Goal: Task Accomplishment & Management: Manage account settings

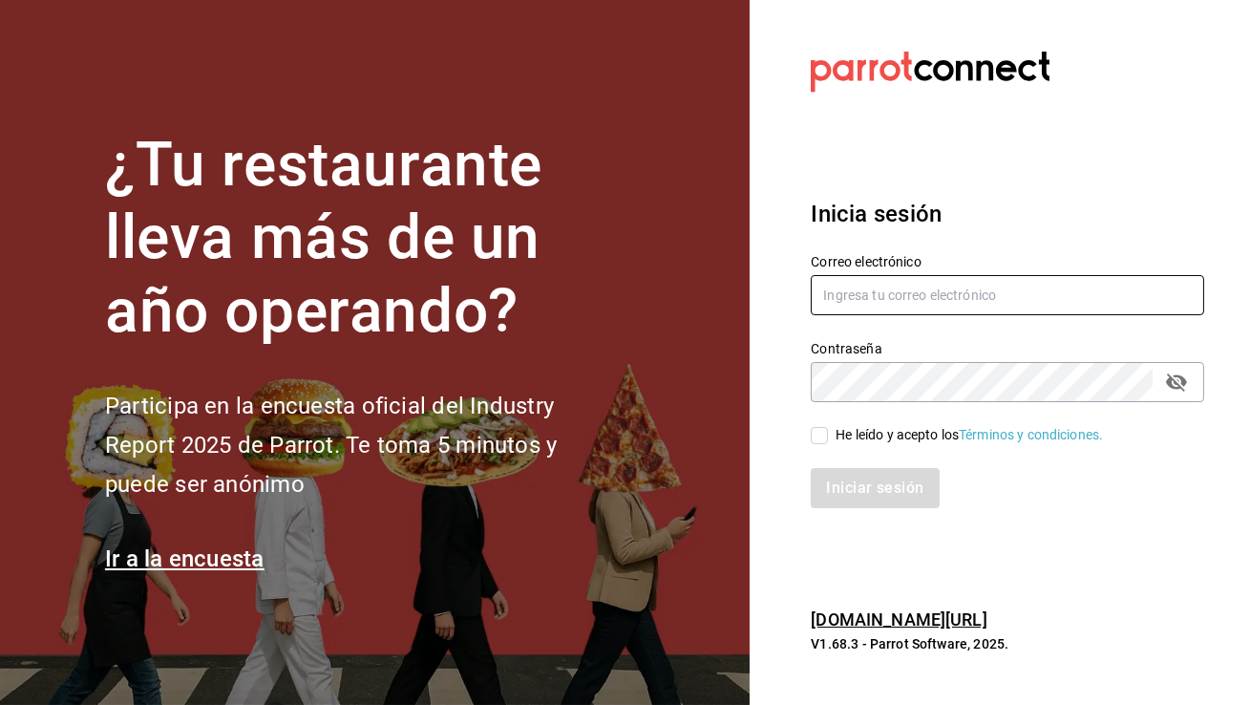
click at [878, 285] on input "text" at bounding box center [1007, 295] width 393 height 40
type input "terrazacafe@cdmx.com"
click at [817, 426] on label "He leído y acepto los Términos y condiciones." at bounding box center [957, 435] width 292 height 20
click at [817, 427] on input "He leído y acepto los Términos y condiciones." at bounding box center [819, 435] width 17 height 17
checkbox input "true"
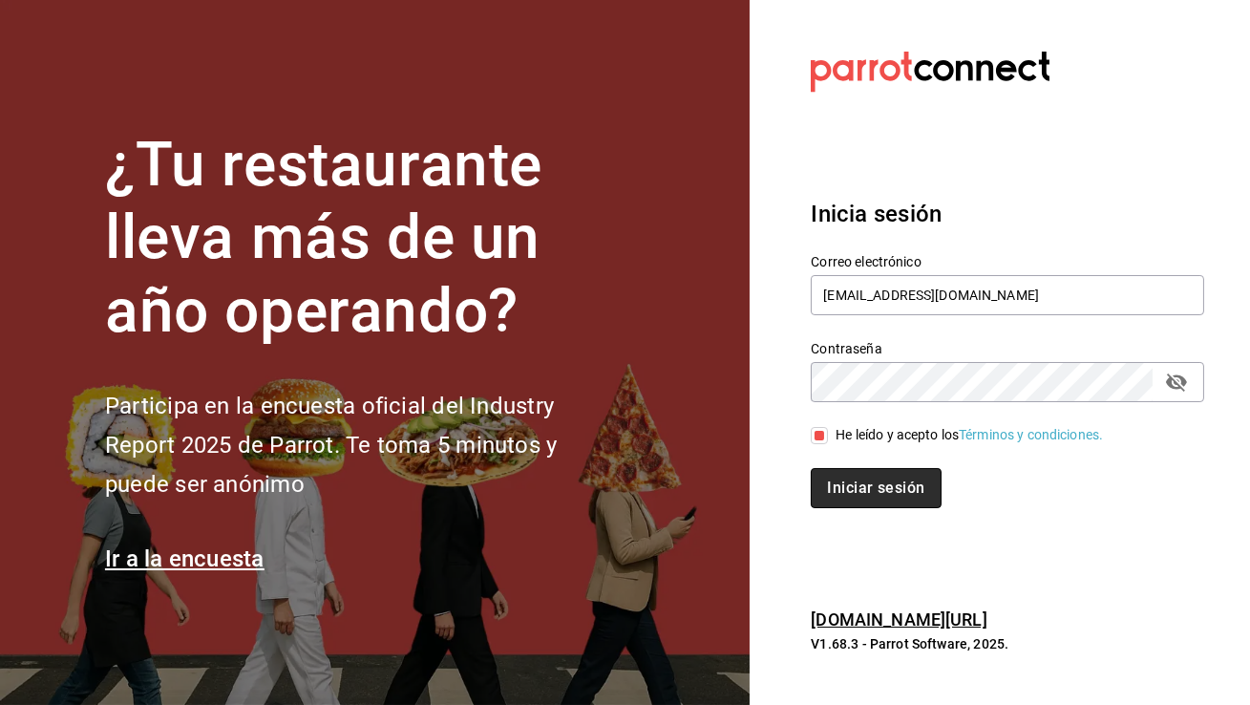
click at [844, 480] on button "Iniciar sesión" at bounding box center [876, 488] width 130 height 40
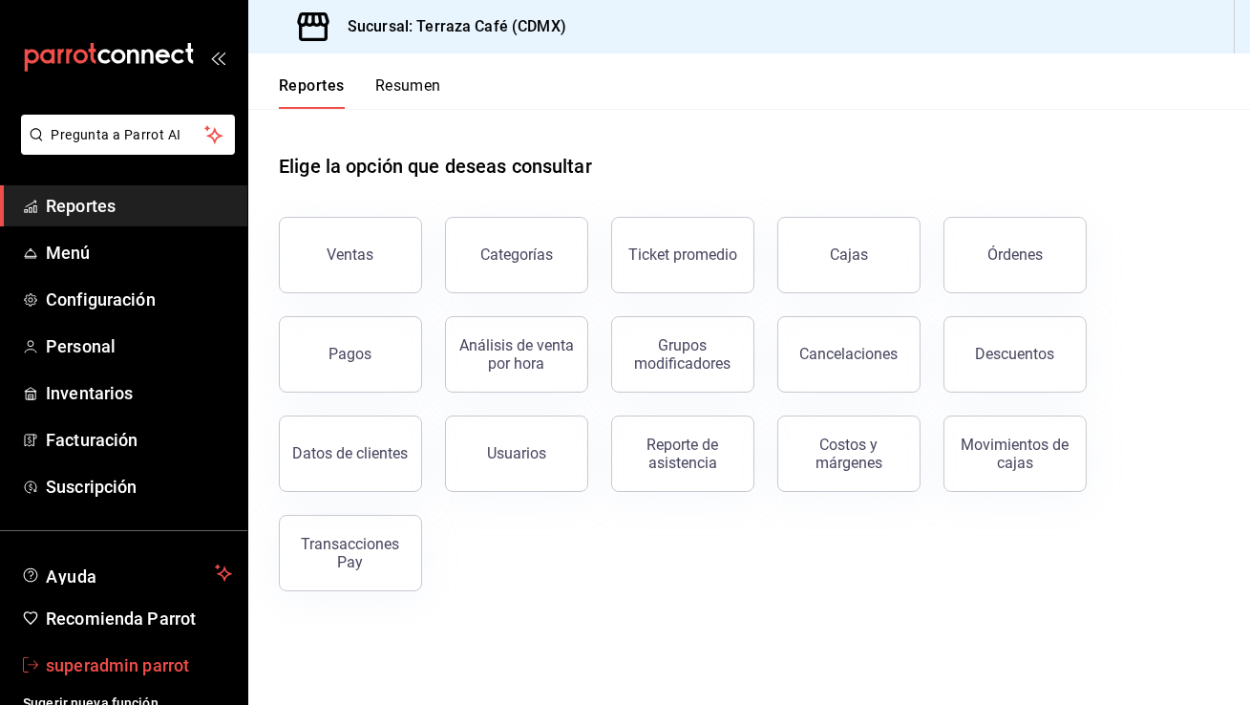
click at [152, 669] on span "superadmin parrot" at bounding box center [139, 665] width 186 height 26
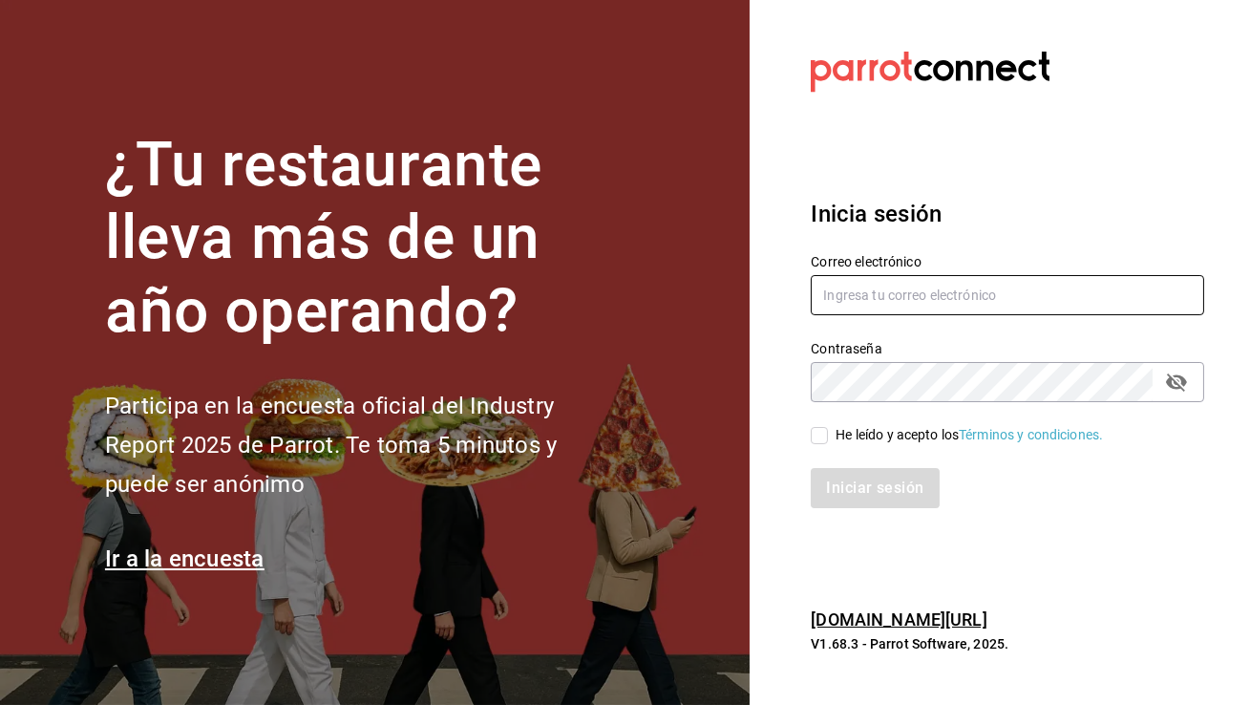
click at [906, 306] on input "text" at bounding box center [1007, 295] width 393 height 40
type input "cafemoretto@veracruz.com"
click at [818, 438] on input "He leído y acepto los Términos y condiciones." at bounding box center [819, 435] width 17 height 17
checkbox input "true"
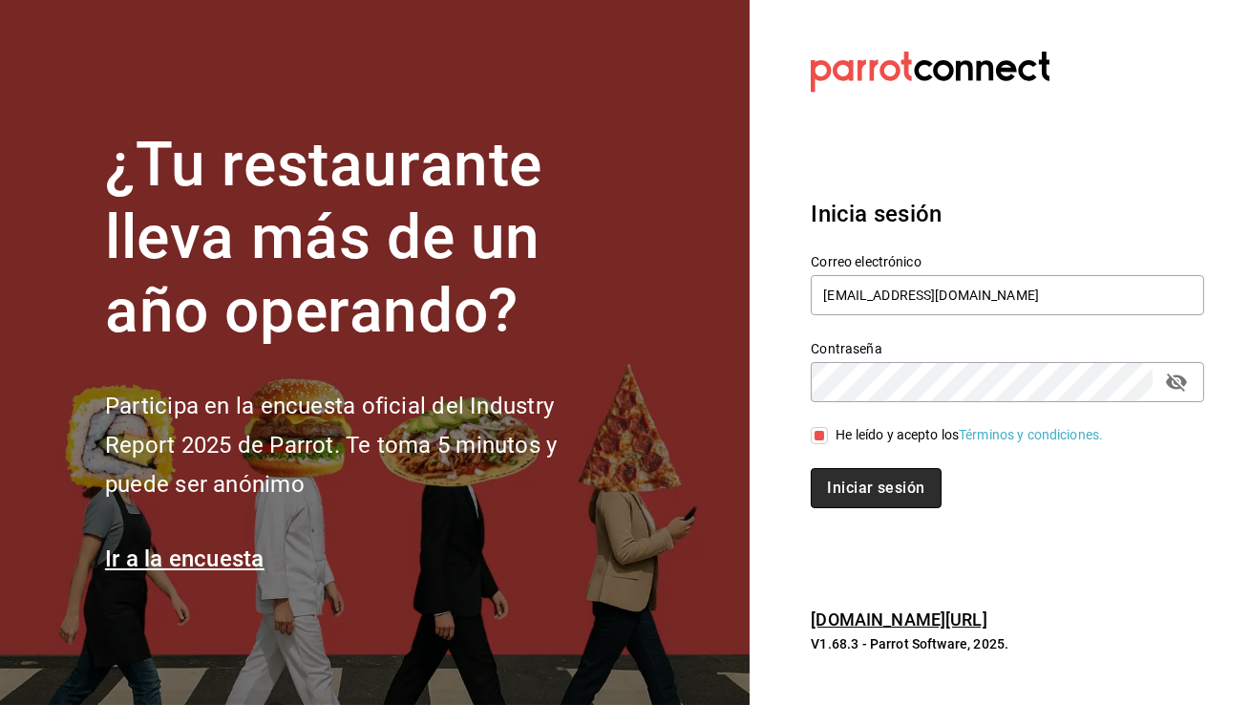
click at [864, 487] on button "Iniciar sesión" at bounding box center [876, 488] width 130 height 40
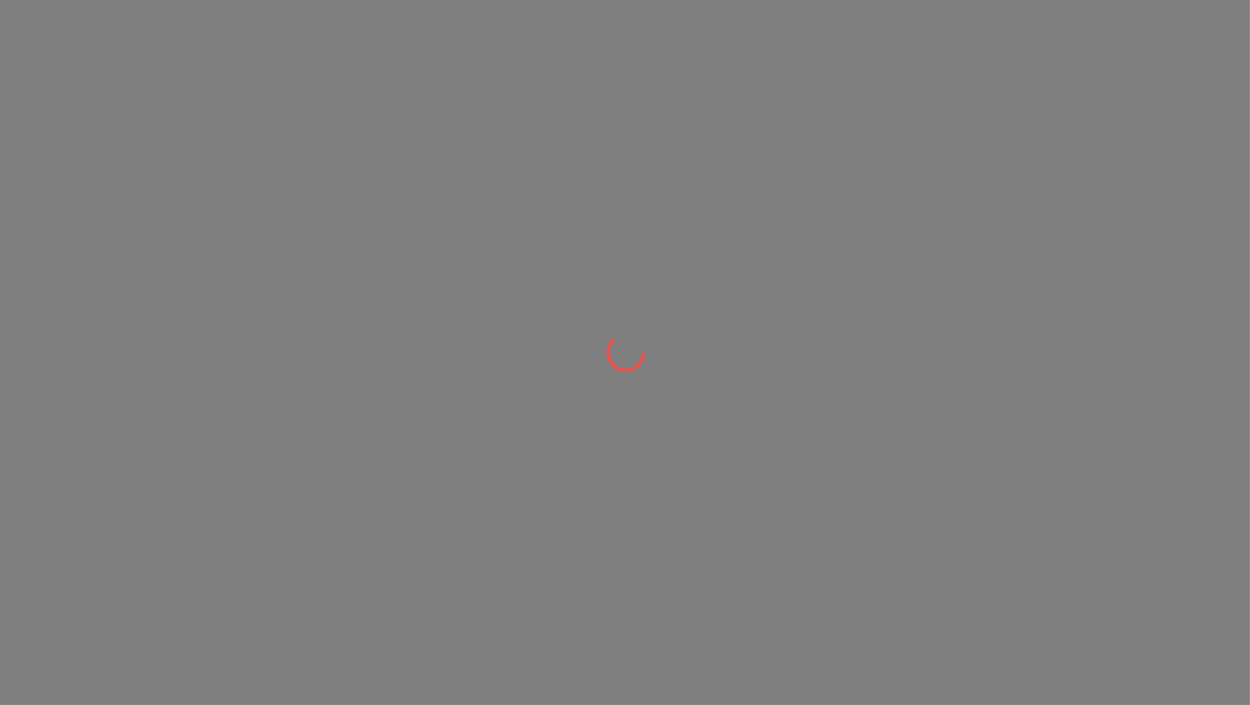
click at [215, 167] on div at bounding box center [625, 352] width 1250 height 705
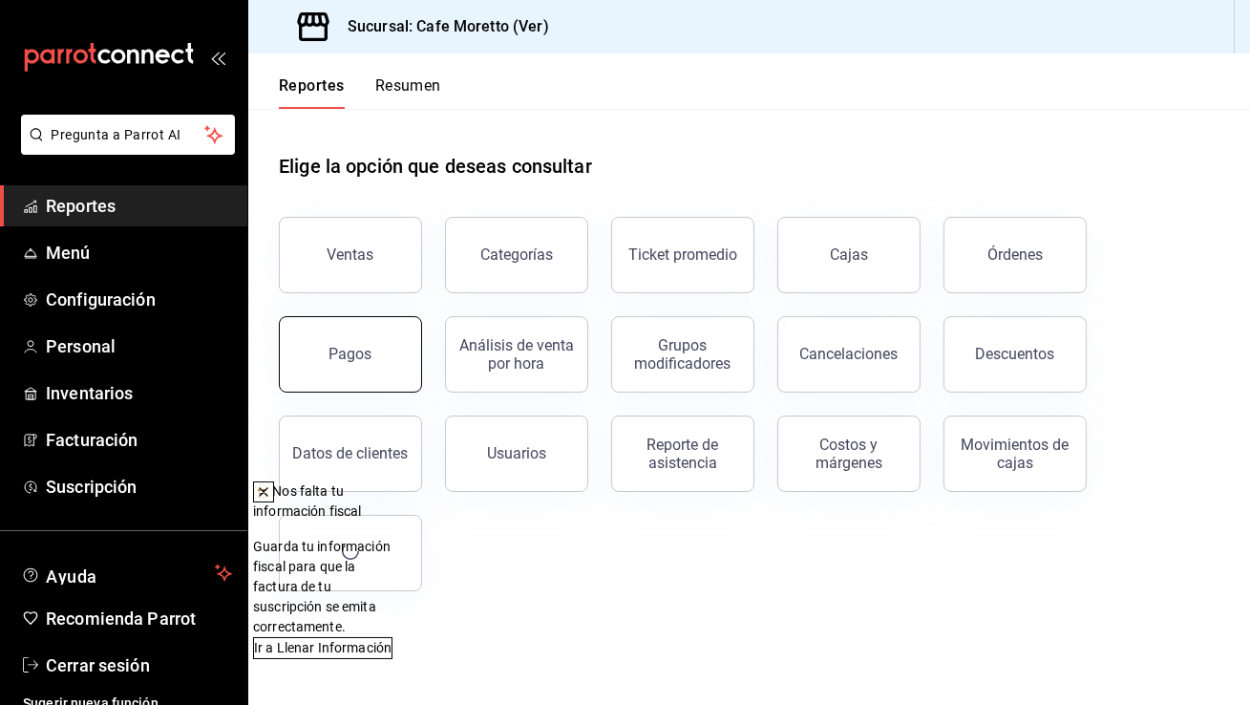
click at [385, 349] on button "Pagos" at bounding box center [350, 354] width 143 height 76
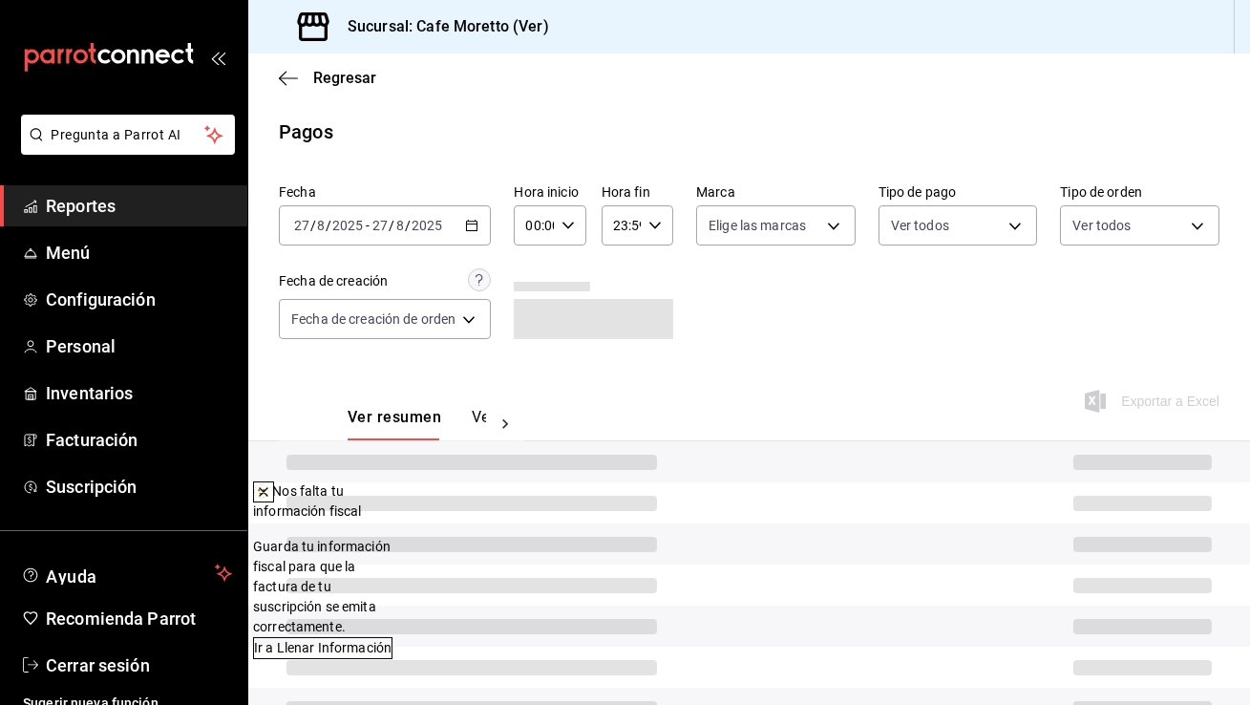
click at [267, 495] on icon at bounding box center [264, 492] width 8 height 8
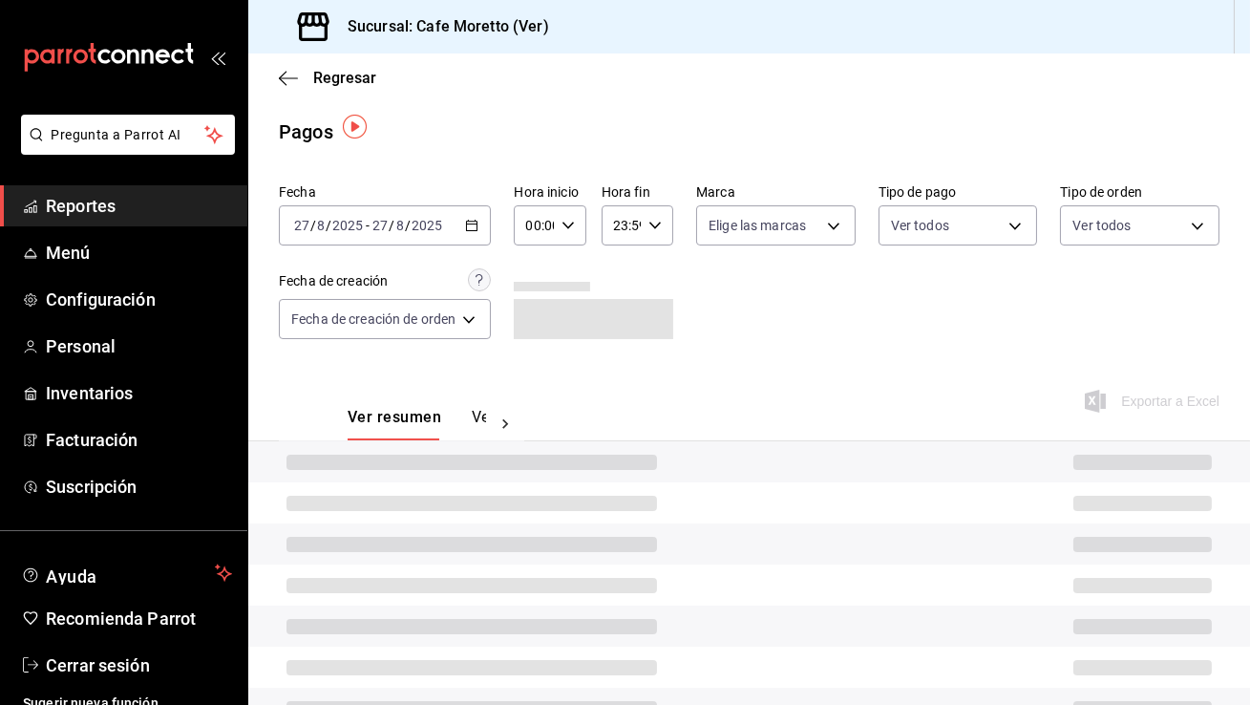
scroll to position [95, 0]
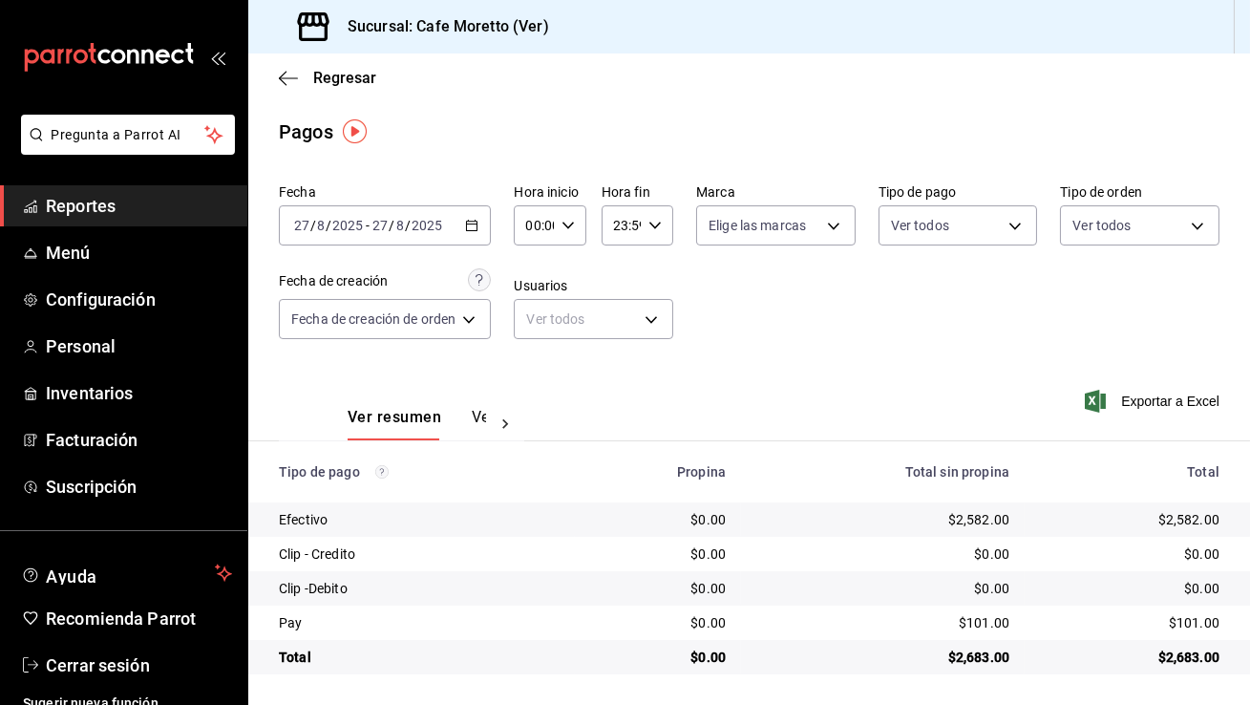
click at [477, 229] on icon "button" at bounding box center [471, 225] width 13 height 13
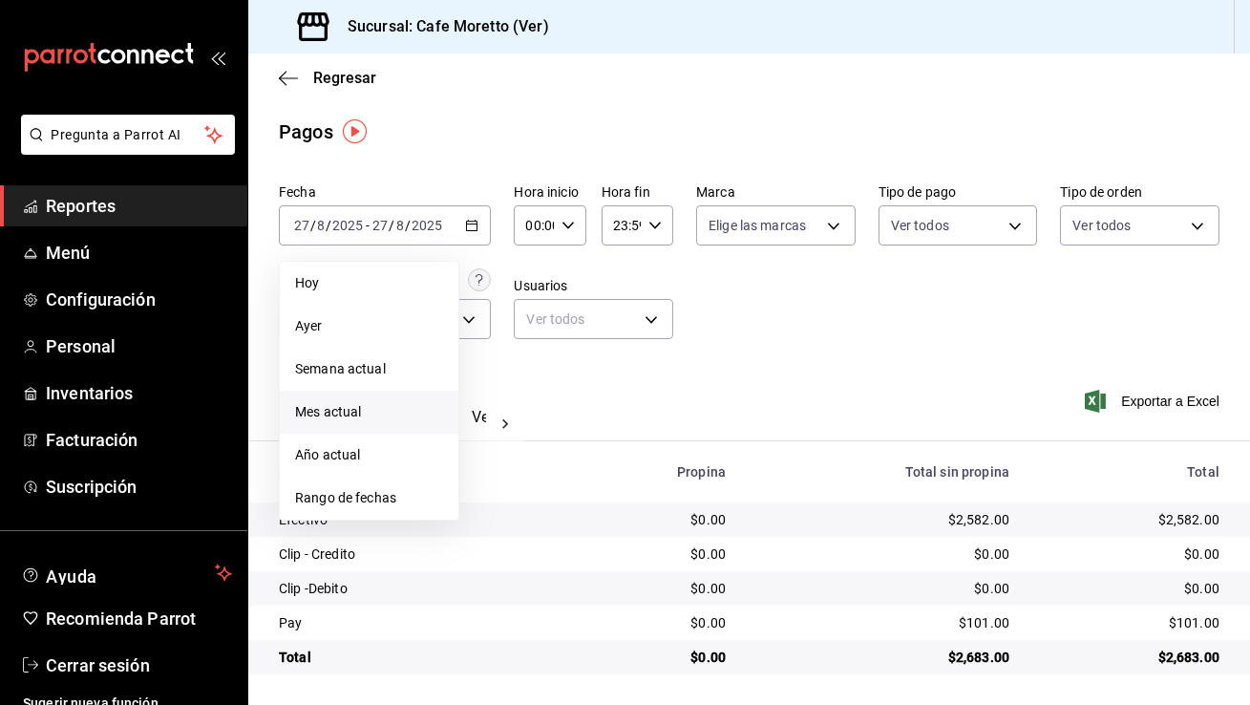
click at [372, 415] on span "Mes actual" at bounding box center [369, 412] width 148 height 20
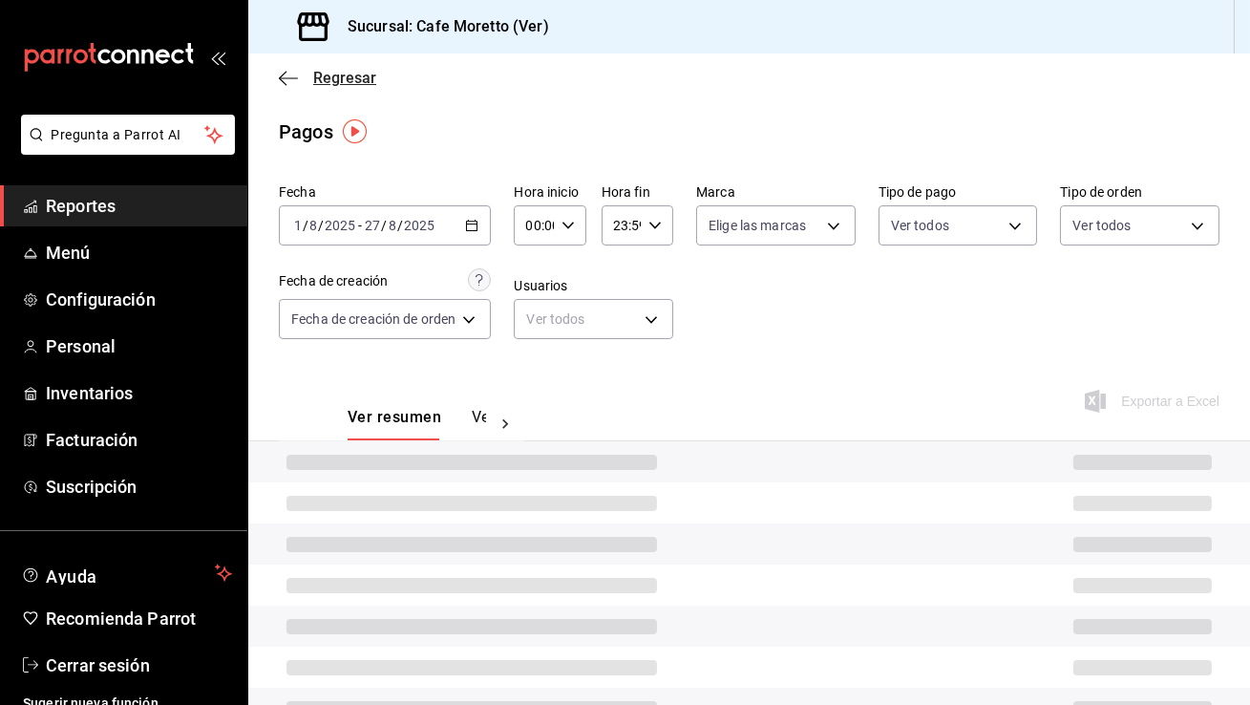
click at [296, 81] on icon "button" at bounding box center [288, 78] width 19 height 17
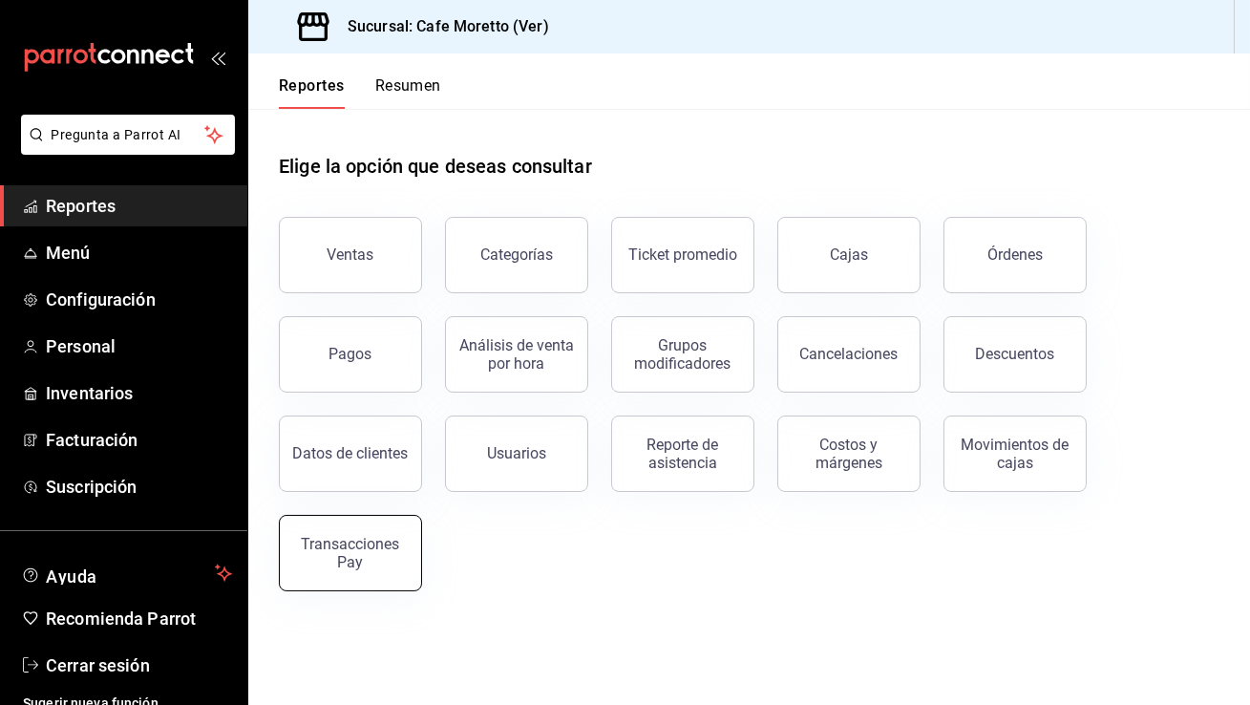
click at [366, 520] on button "Transacciones Pay" at bounding box center [350, 553] width 143 height 76
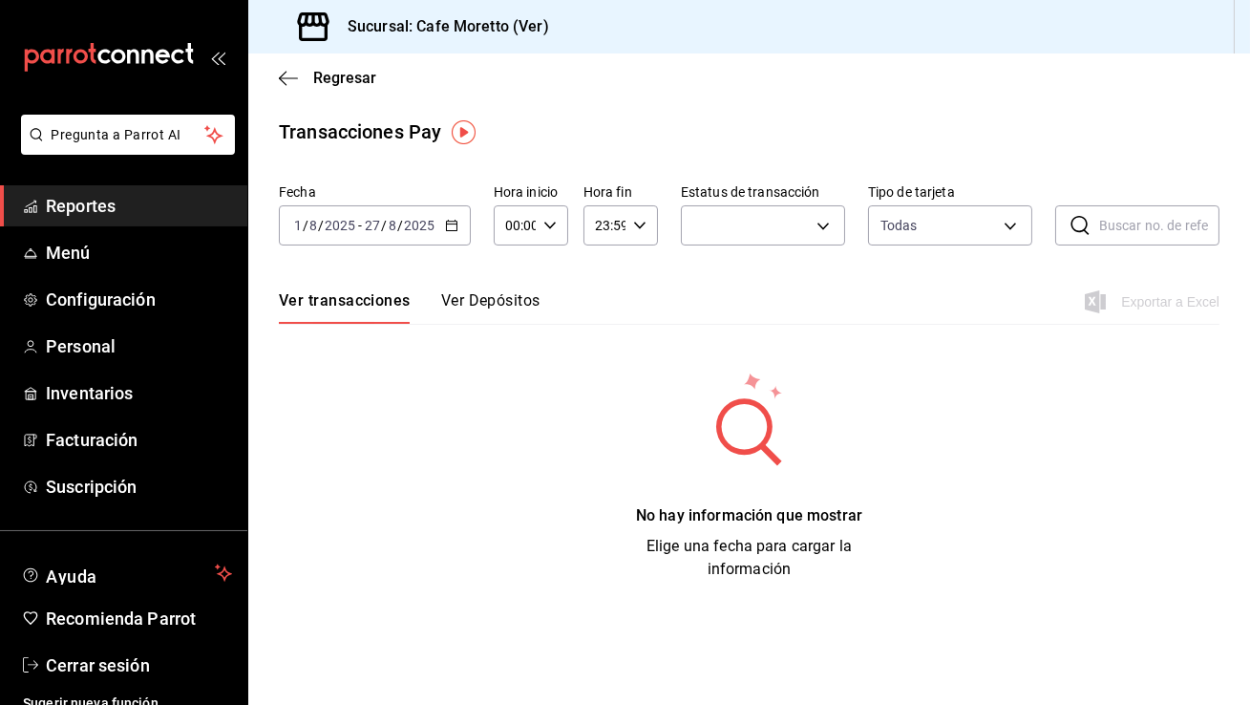
click at [448, 230] on \(Stroke\) "button" at bounding box center [451, 226] width 11 height 11
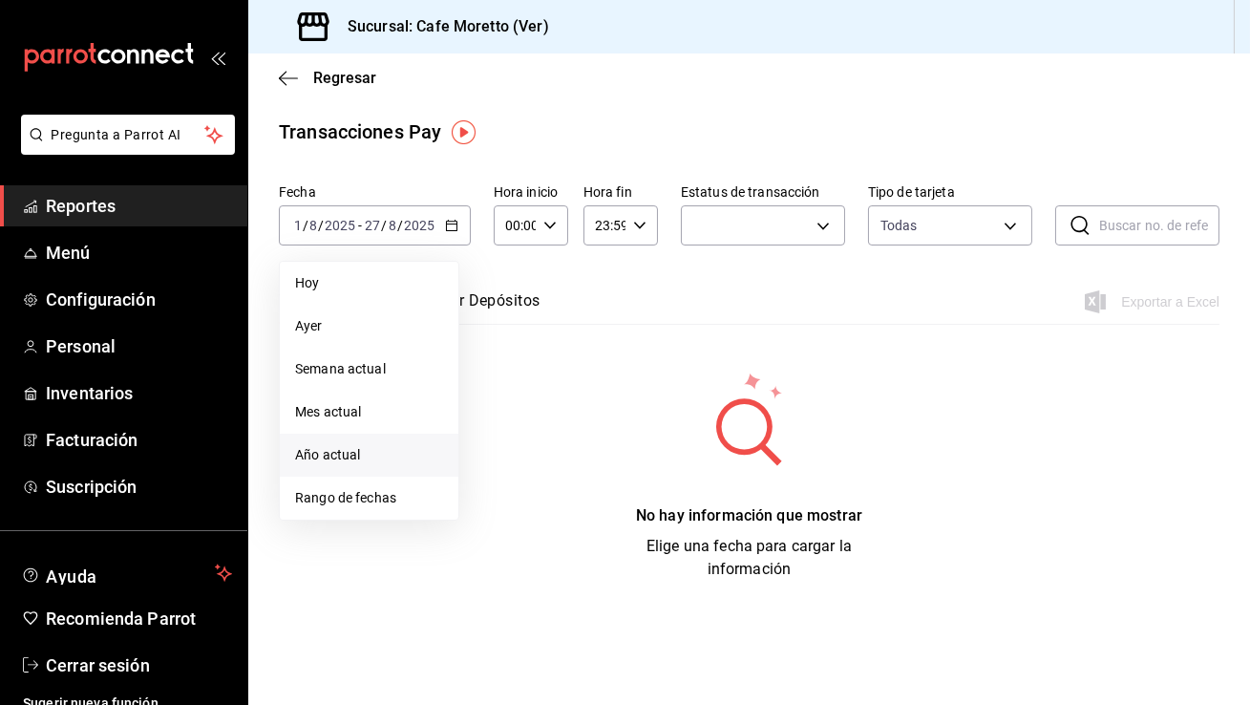
click at [345, 449] on span "Año actual" at bounding box center [369, 455] width 148 height 20
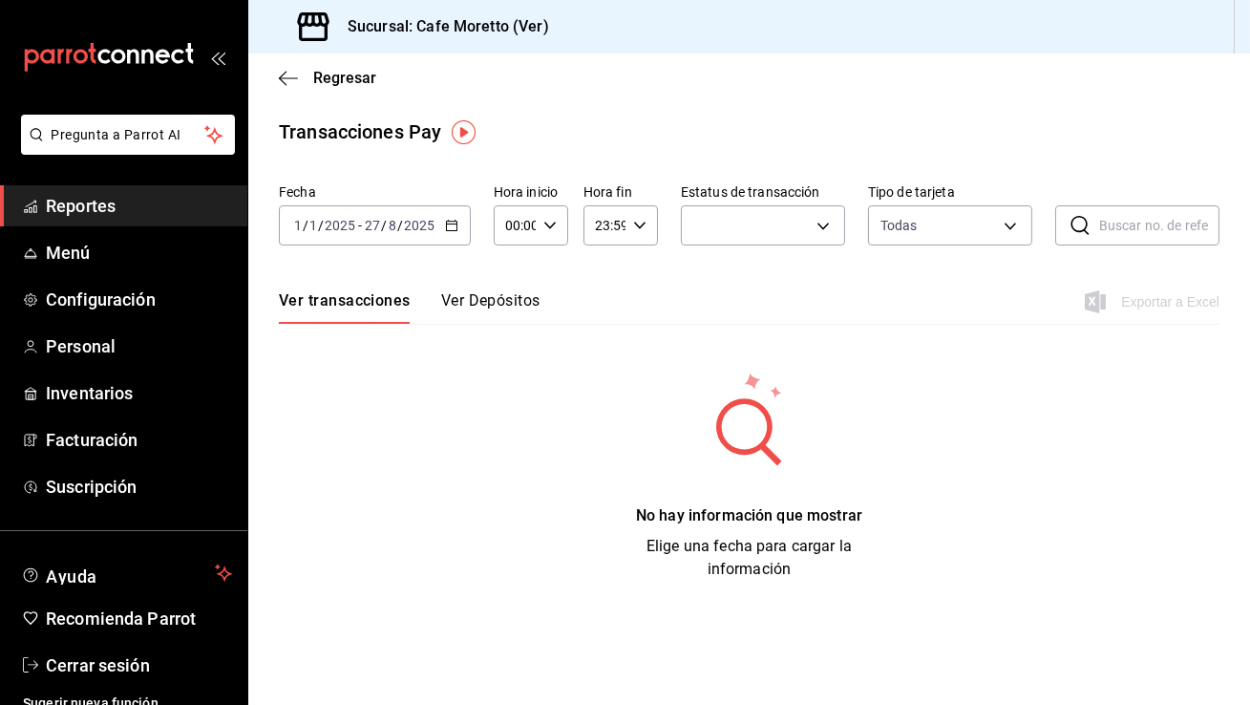
click at [449, 228] on icon "button" at bounding box center [451, 225] width 13 height 13
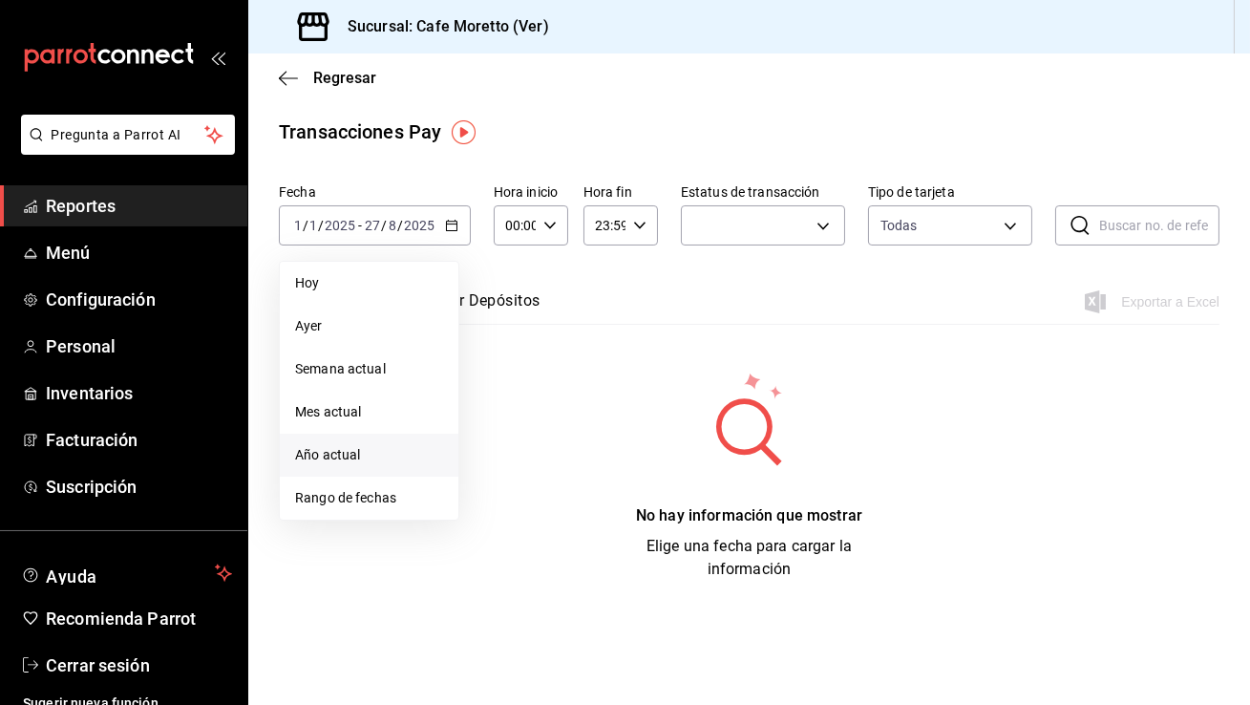
click at [485, 154] on div "Transacciones Pay Fecha 2025-01-01 1 / 1 / 2025 - 2025-08-27 27 / 8 / 2025 Hoy …" at bounding box center [749, 348] width 1002 height 463
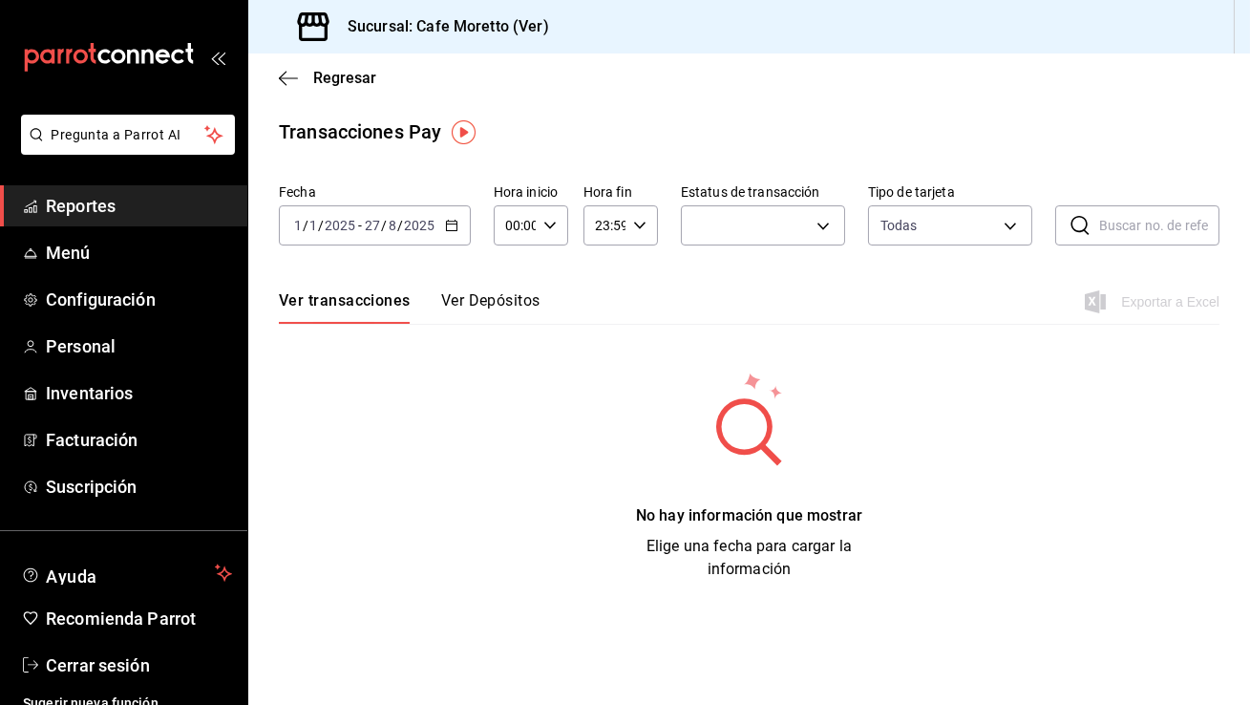
click at [288, 92] on div "Regresar" at bounding box center [749, 77] width 1002 height 49
click at [280, 70] on icon "button" at bounding box center [288, 78] width 19 height 17
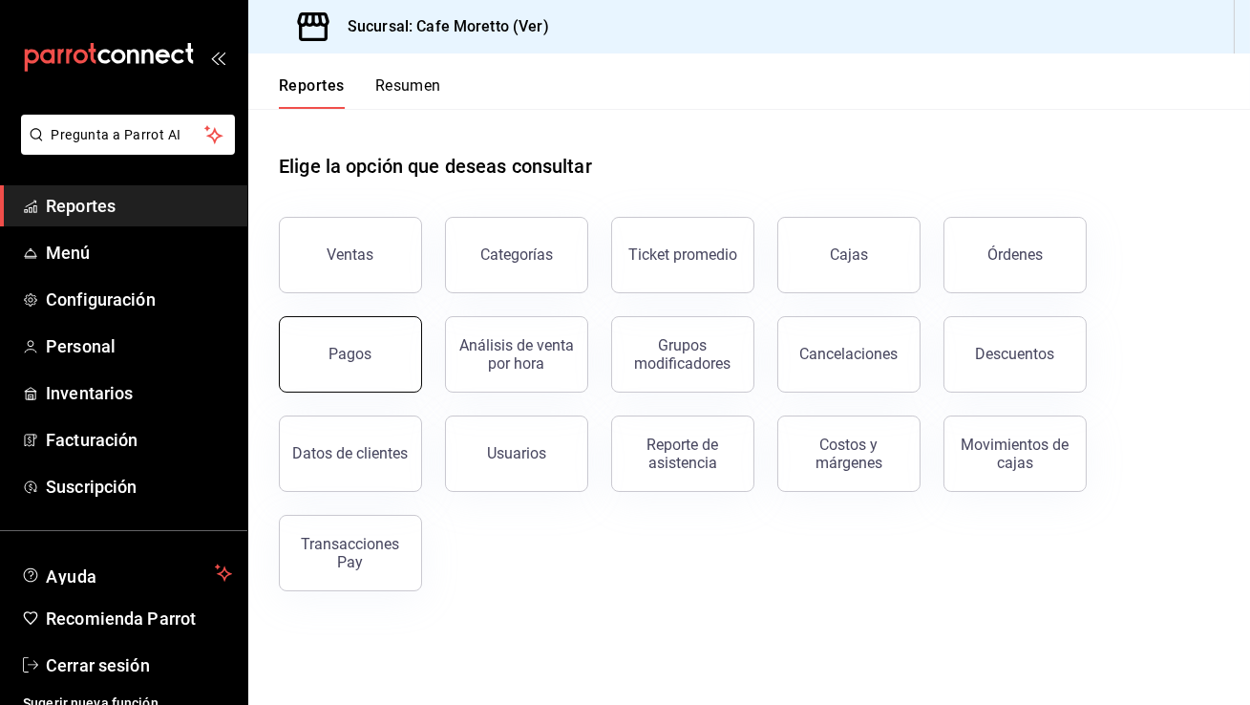
click at [369, 338] on button "Pagos" at bounding box center [350, 354] width 143 height 76
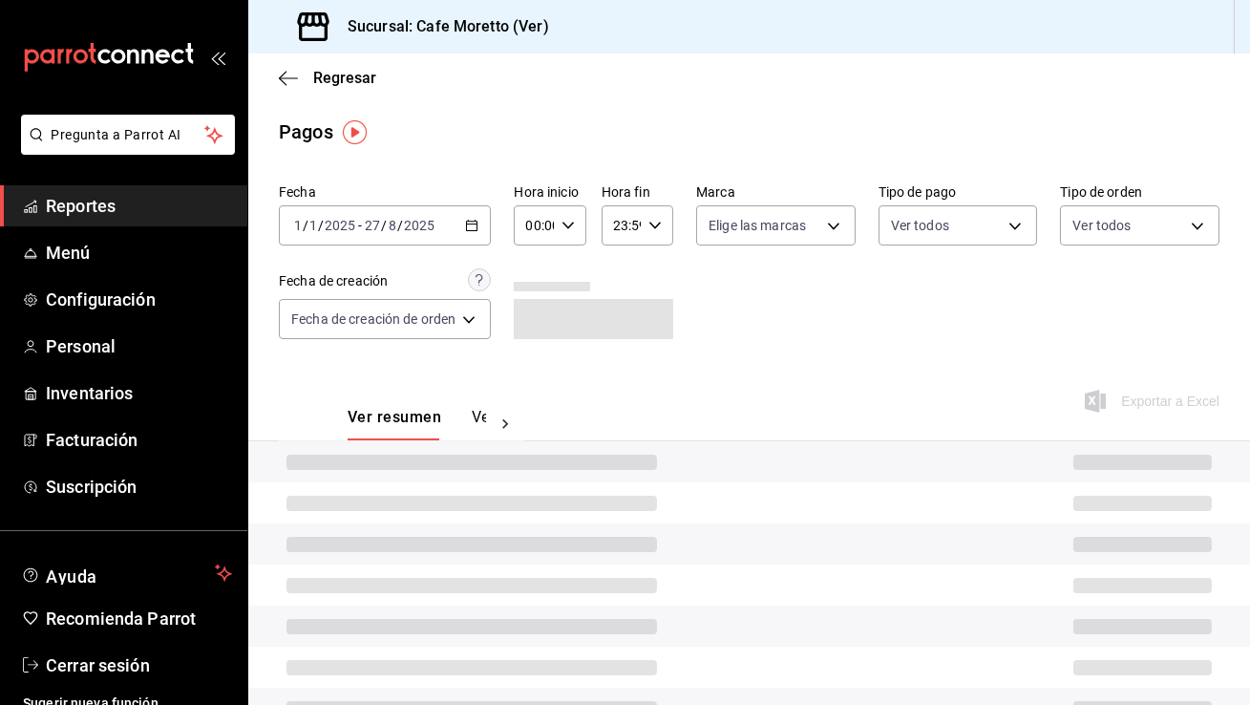
click at [492, 420] on div at bounding box center [505, 424] width 38 height 32
click at [465, 413] on button "Ver pagos" at bounding box center [451, 424] width 72 height 32
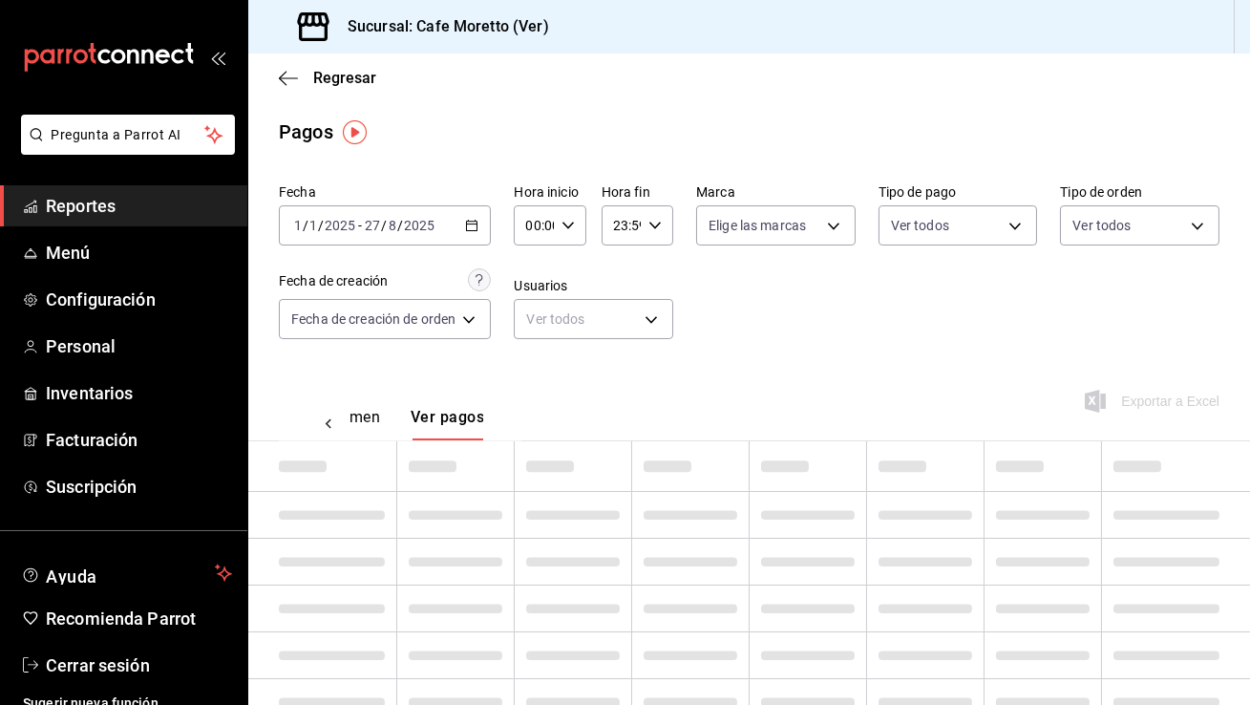
click at [526, 385] on div "Ver resumen Ver pagos Exportar a Excel" at bounding box center [749, 412] width 1002 height 101
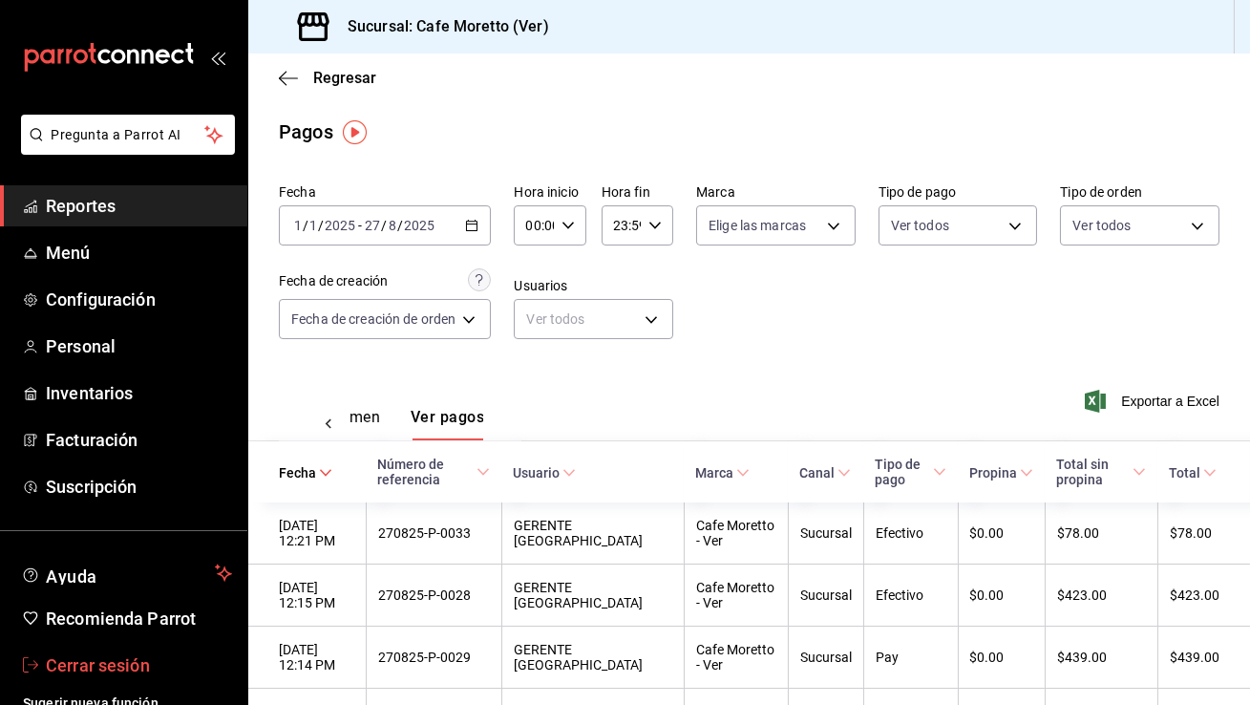
click at [162, 664] on span "Cerrar sesión" at bounding box center [139, 665] width 186 height 26
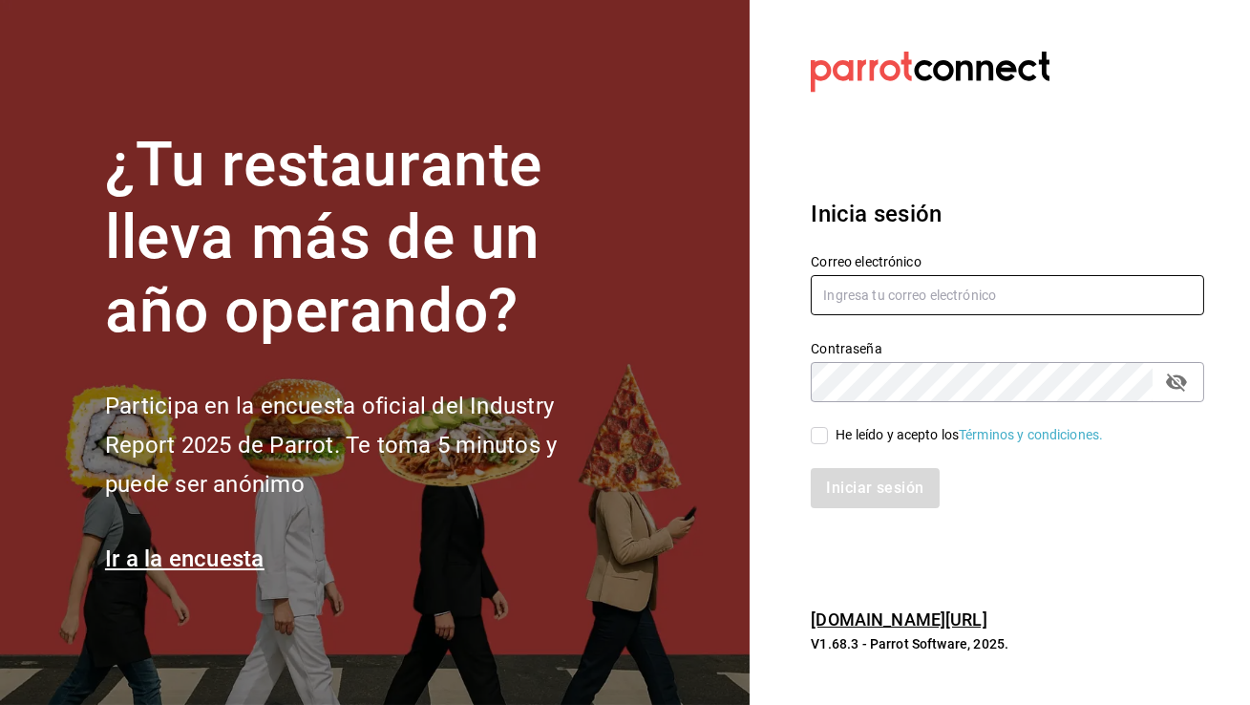
click at [846, 291] on input "text" at bounding box center [1007, 295] width 393 height 40
type input "r"
click at [875, 290] on input "text" at bounding box center [1007, 295] width 393 height 40
type input "rincondevilla@hidalgo.com"
click at [820, 443] on input "He leído y acepto los Términos y condiciones." at bounding box center [819, 435] width 17 height 17
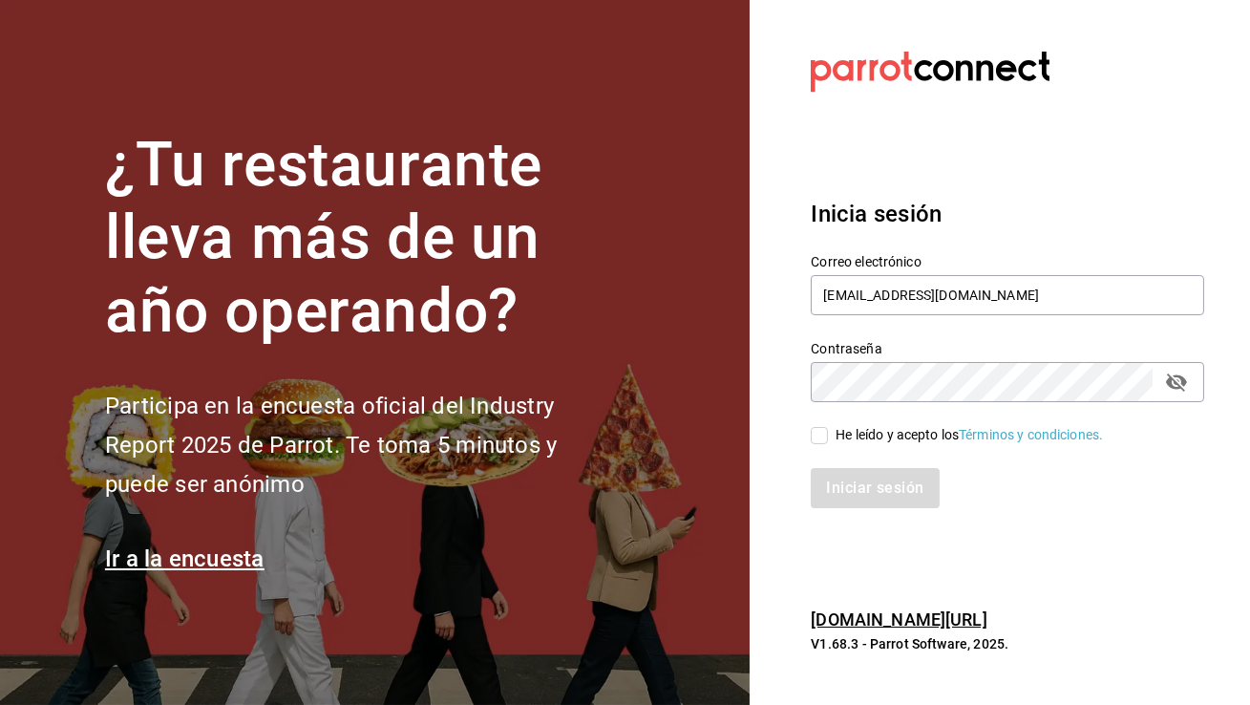
checkbox input "true"
click at [845, 470] on button "Iniciar sesión" at bounding box center [876, 488] width 130 height 40
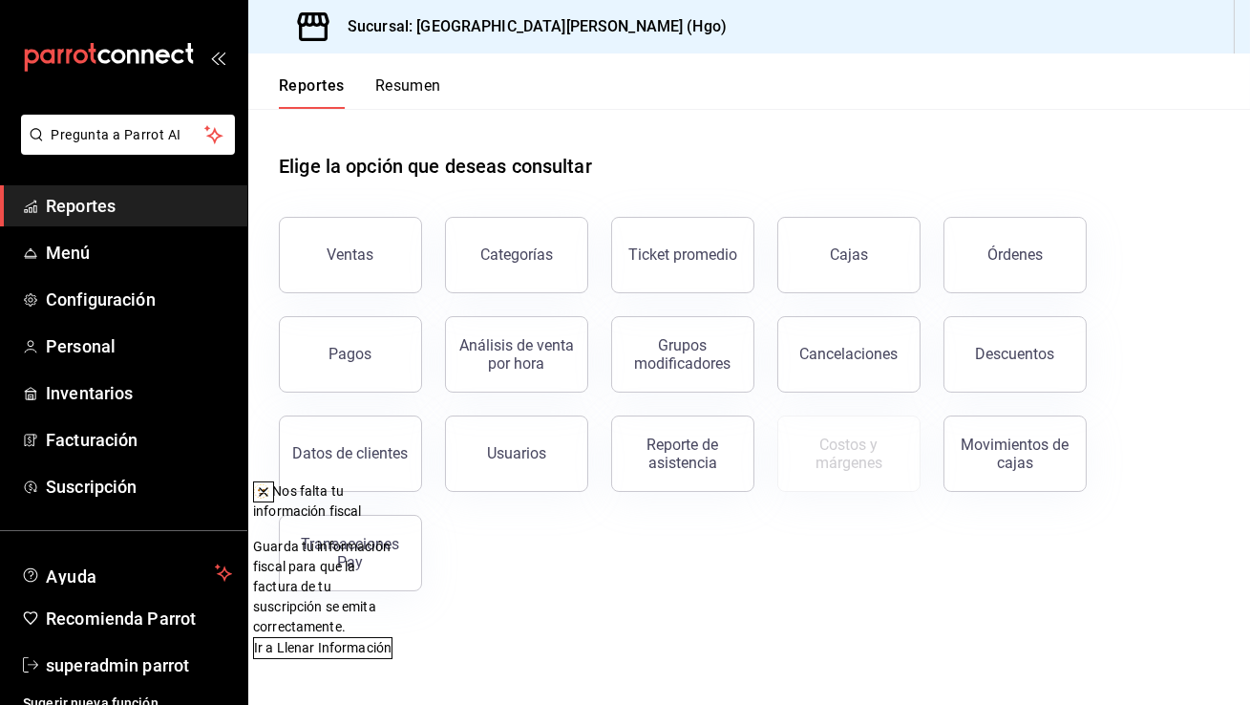
click at [274, 482] on button at bounding box center [263, 491] width 21 height 21
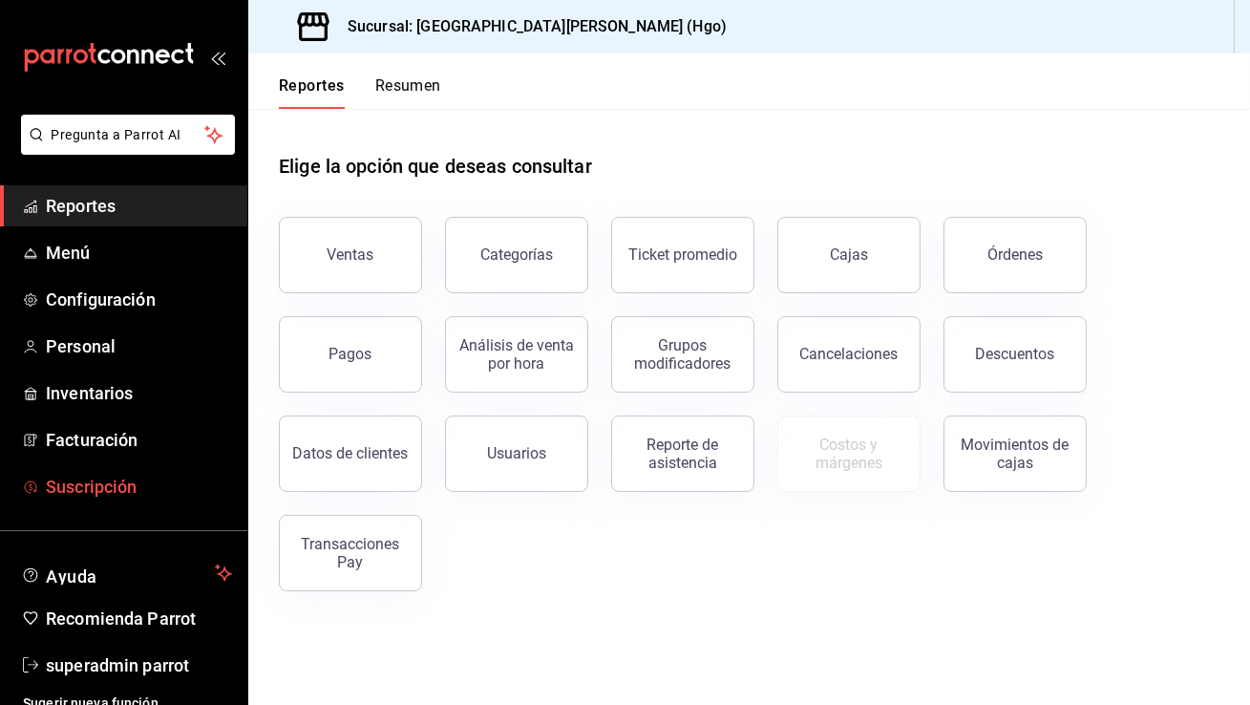
click at [137, 491] on span "Suscripción" at bounding box center [139, 487] width 186 height 26
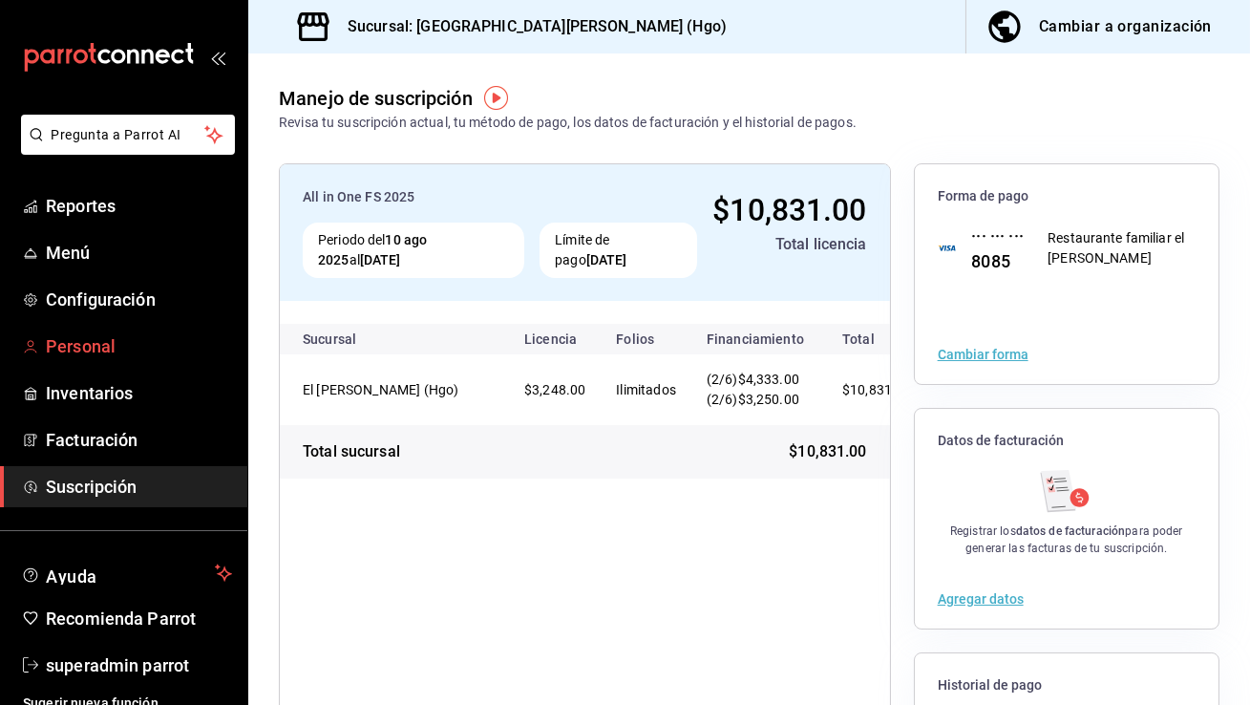
click at [95, 345] on span "Personal" at bounding box center [139, 346] width 186 height 26
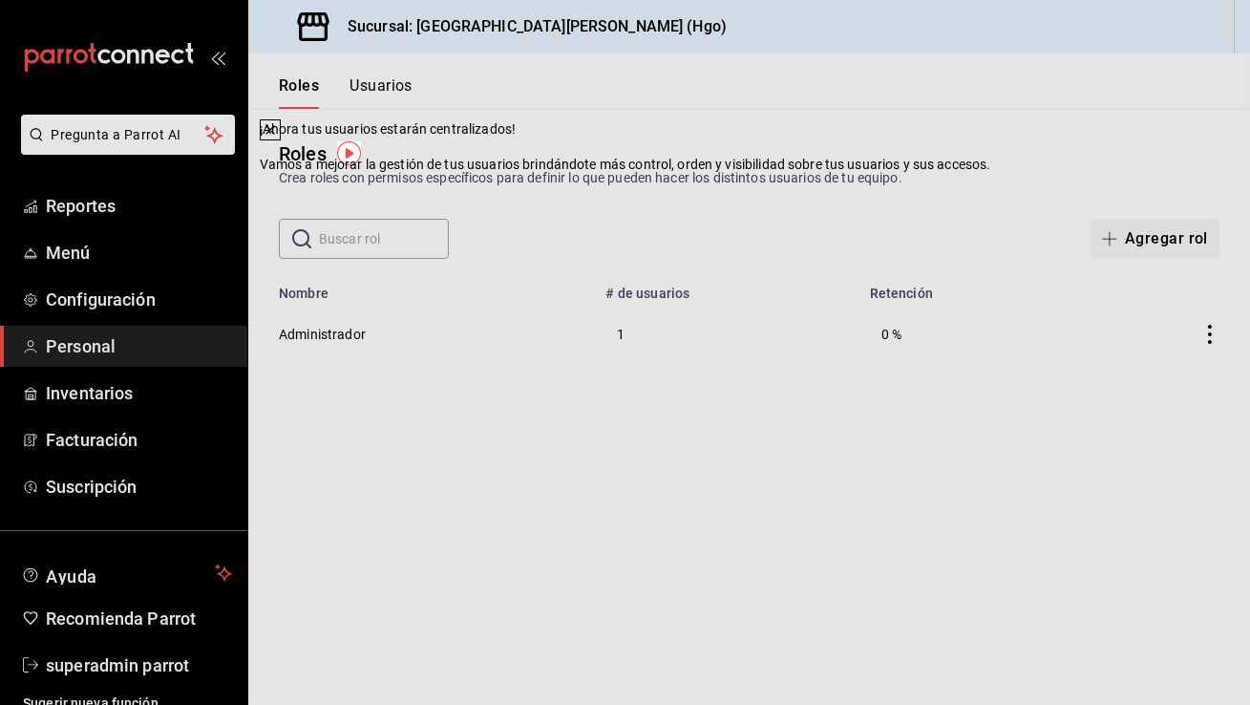
click at [281, 140] on button at bounding box center [270, 129] width 21 height 21
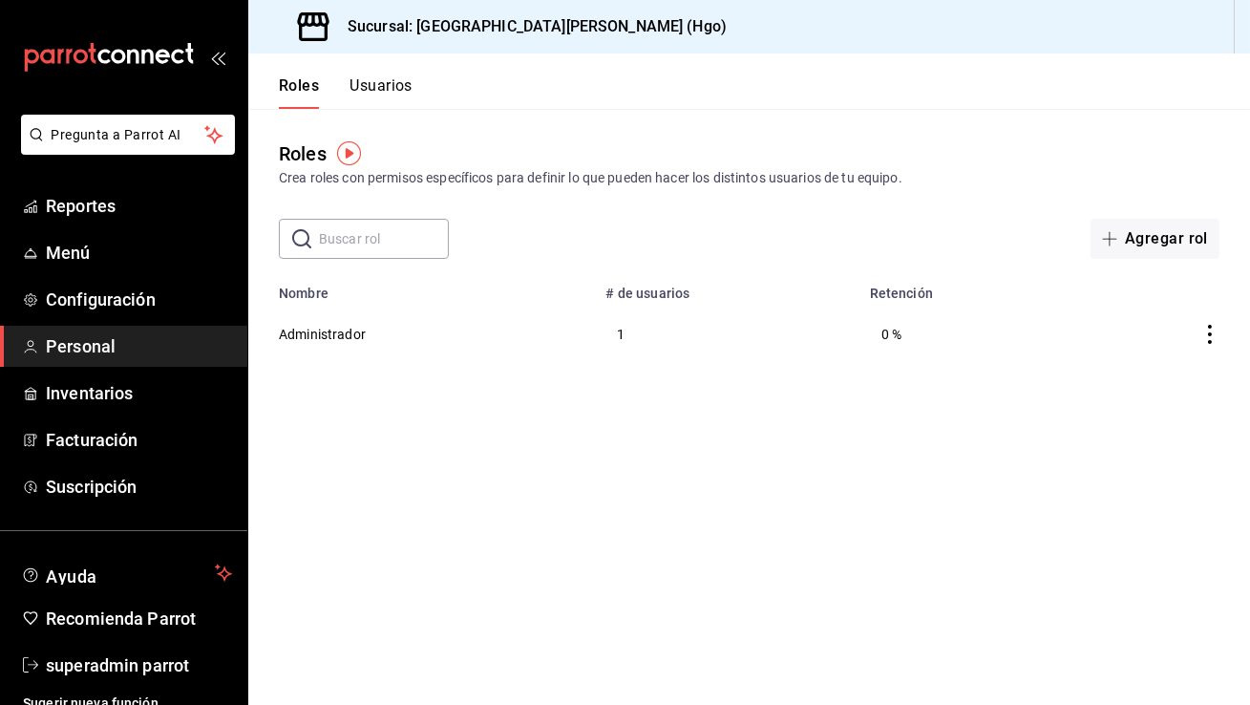
click at [379, 77] on button "Usuarios" at bounding box center [380, 92] width 63 height 32
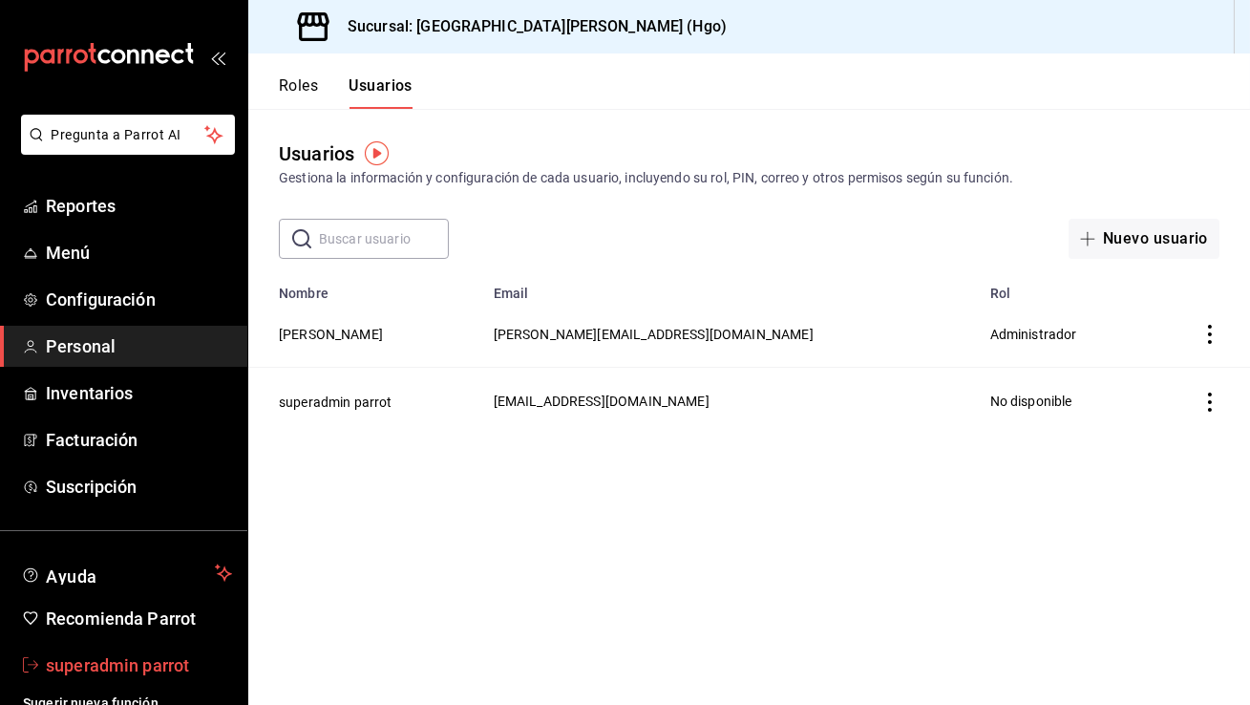
click at [95, 653] on span "superadmin parrot" at bounding box center [139, 665] width 186 height 26
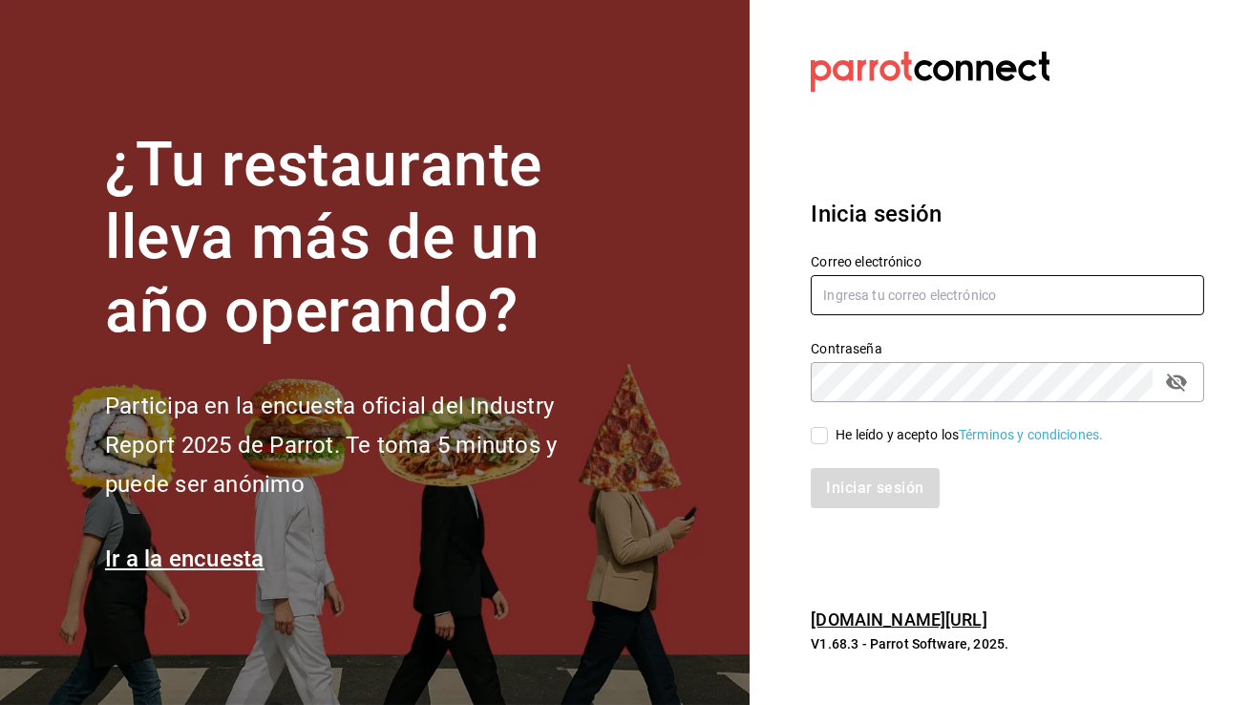
click at [970, 291] on input "text" at bounding box center [1007, 295] width 393 height 40
type input "chilaquiles@effata.com"
click at [819, 439] on input "He leído y acepto los Términos y condiciones." at bounding box center [819, 435] width 17 height 17
checkbox input "true"
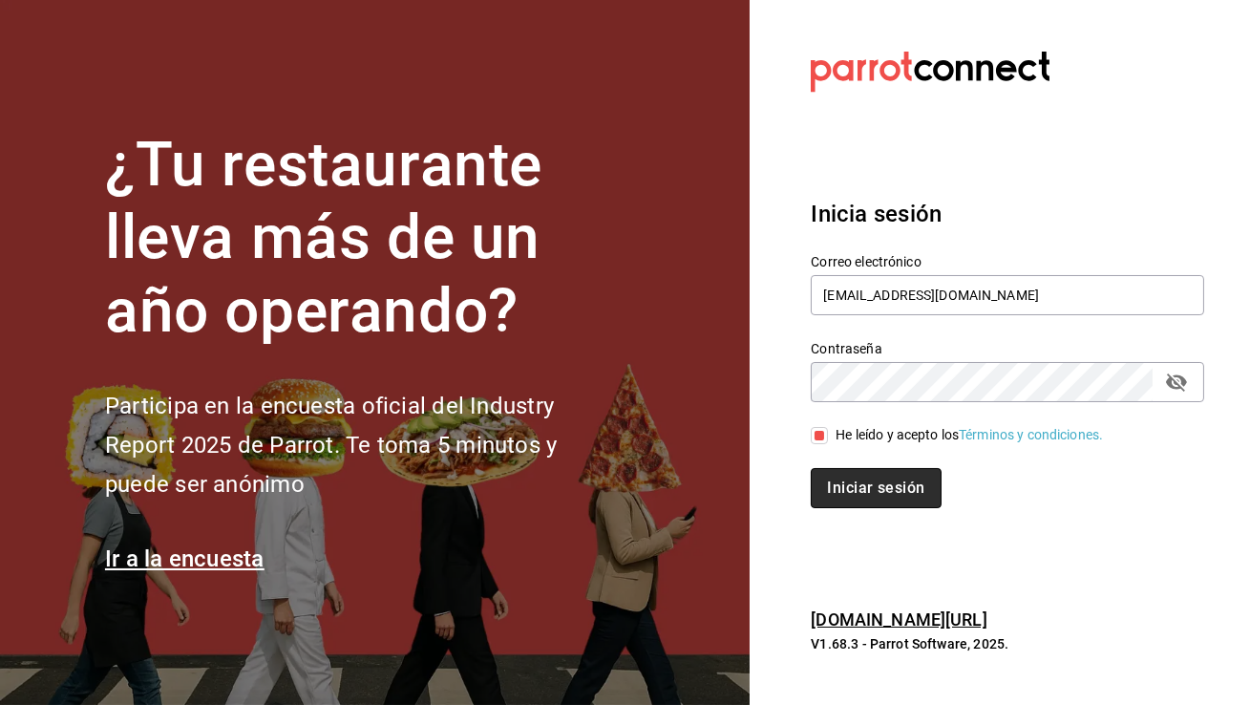
click at [855, 507] on button "Iniciar sesión" at bounding box center [876, 488] width 130 height 40
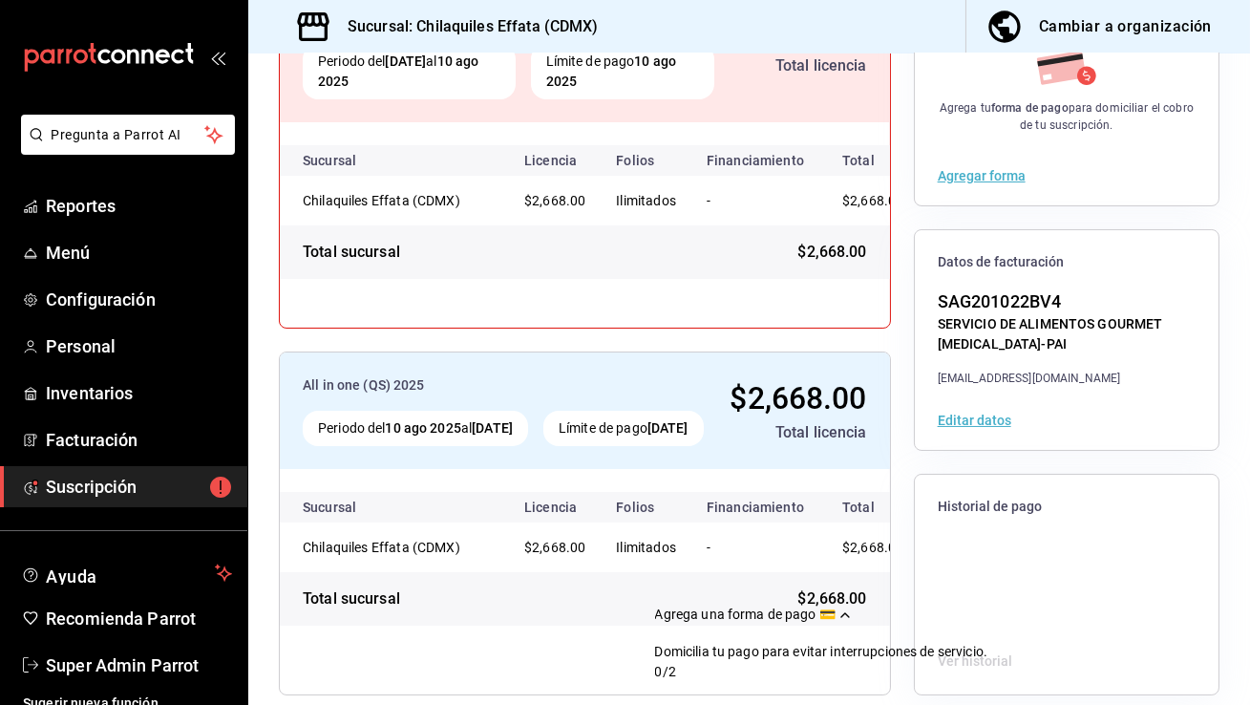
scroll to position [275, 0]
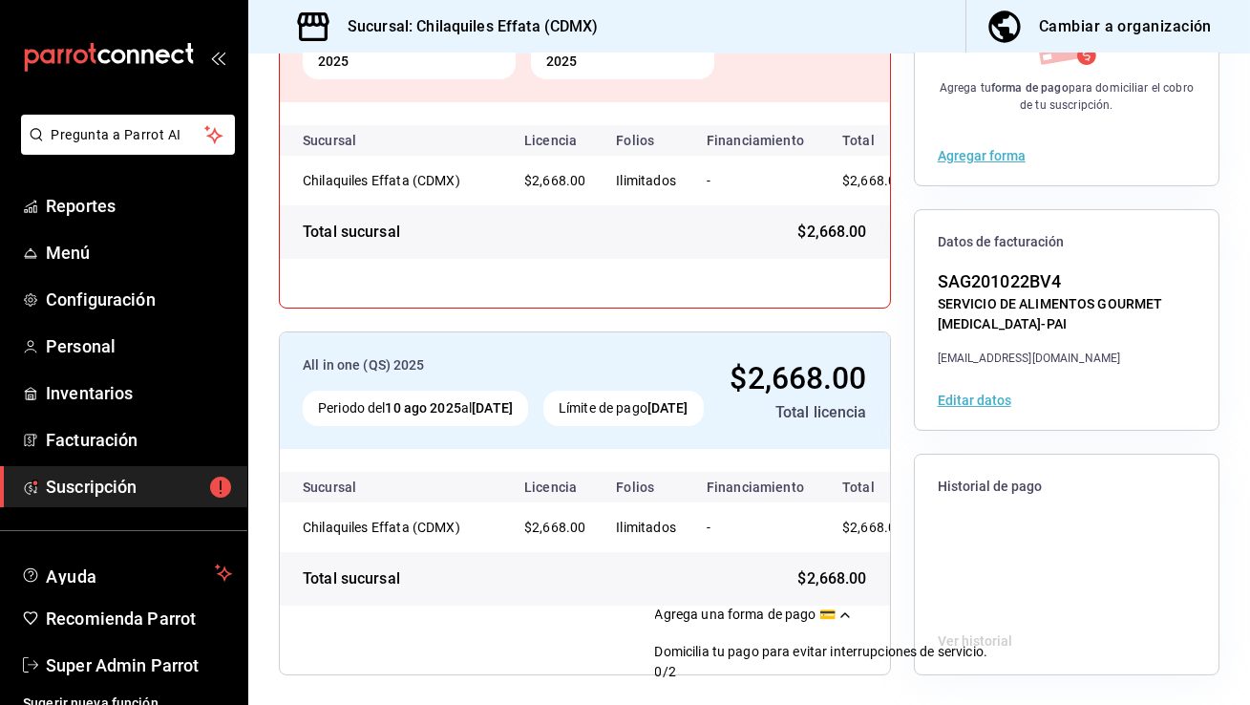
click at [853, 607] on icon "Drag to move checklist" at bounding box center [844, 614] width 15 height 15
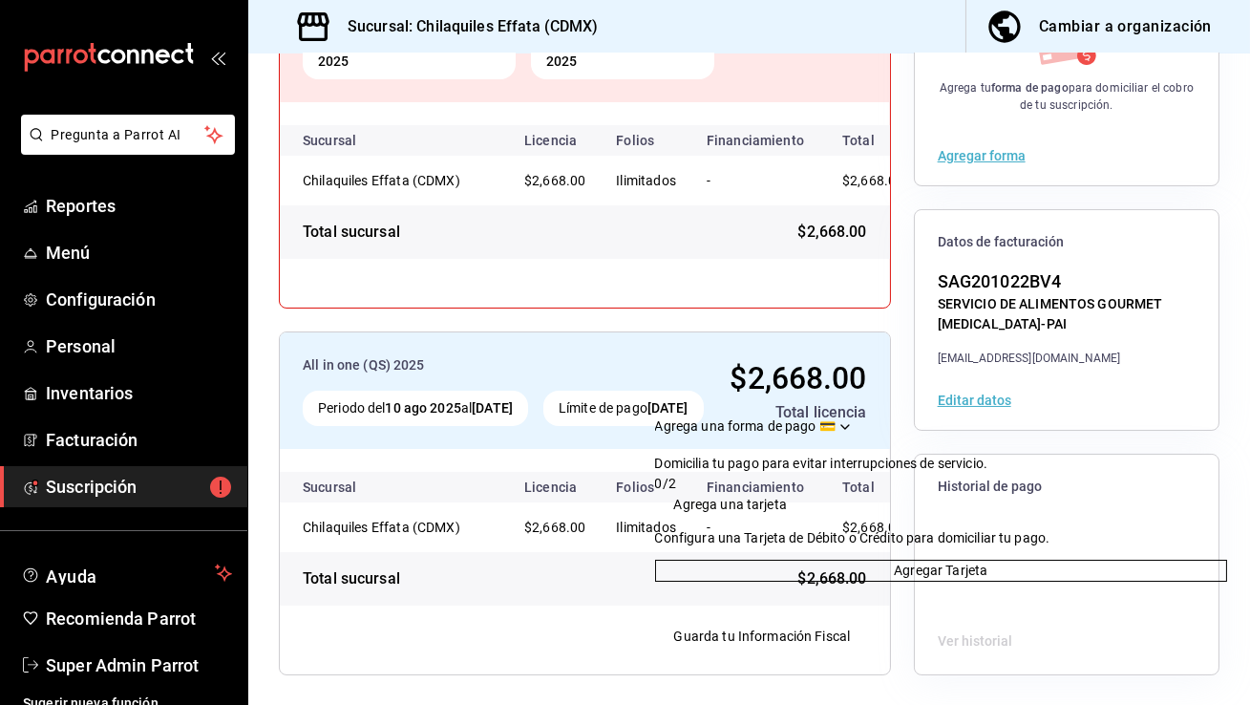
click at [1124, 416] on div "Agrega una forma de pago 💳" at bounding box center [941, 426] width 572 height 20
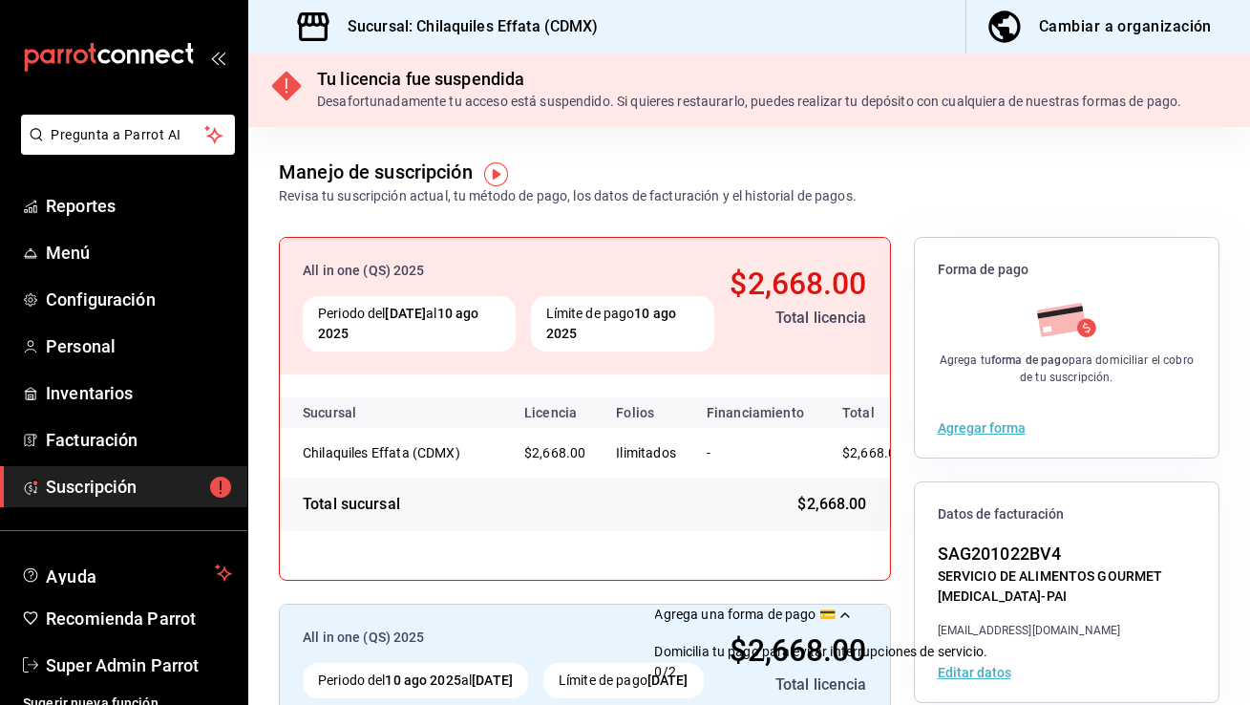
scroll to position [0, 0]
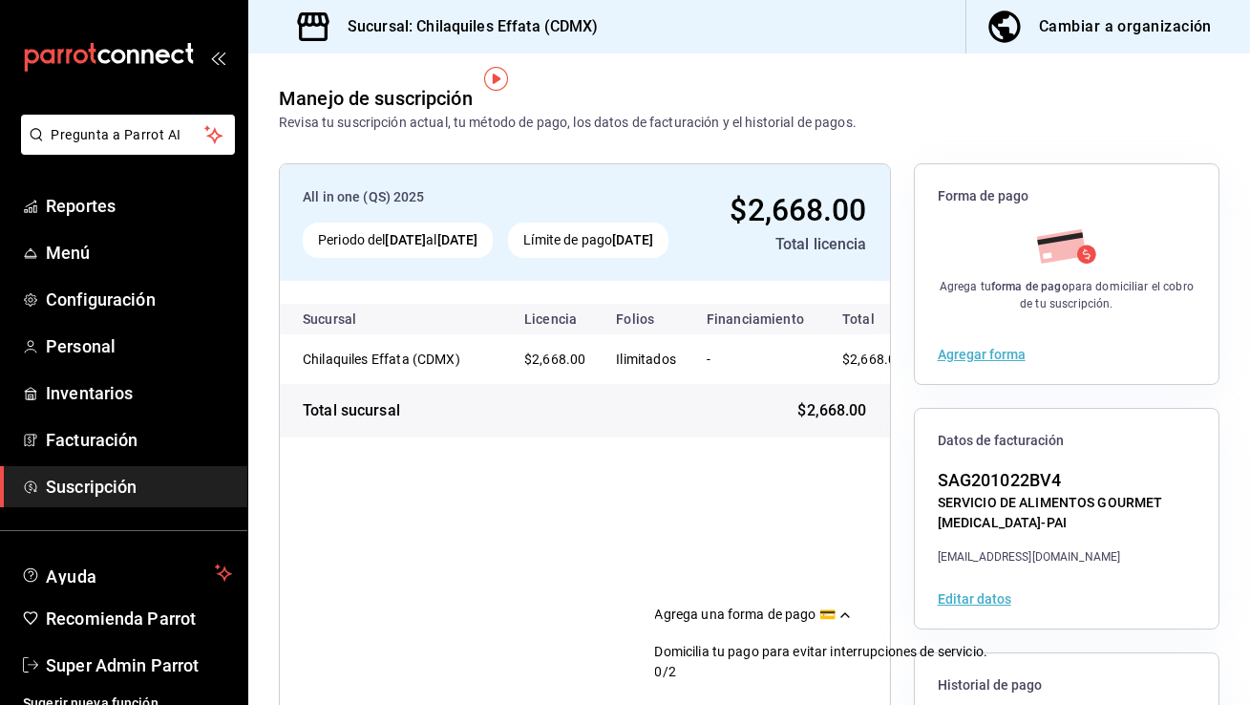
scroll to position [199, 0]
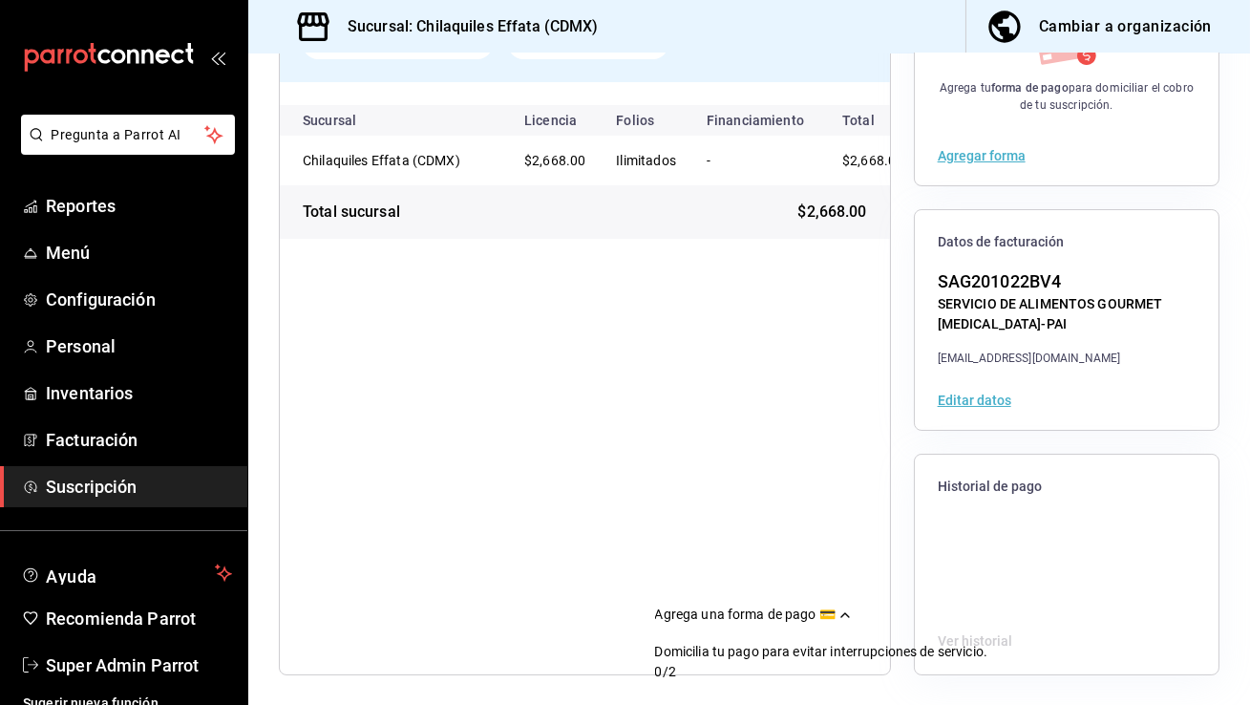
click at [853, 607] on icon "Drag to move checklist" at bounding box center [844, 614] width 15 height 15
